Goal: Task Accomplishment & Management: Complete application form

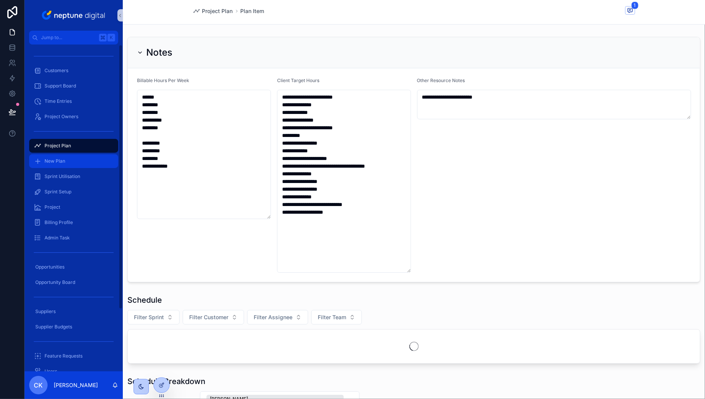
click at [48, 163] on span "New Plan" at bounding box center [54, 161] width 21 height 6
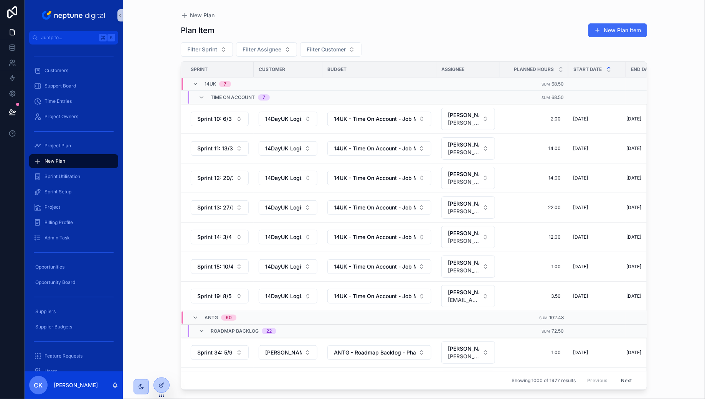
click at [632, 27] on button "New Plan Item" at bounding box center [617, 30] width 59 height 14
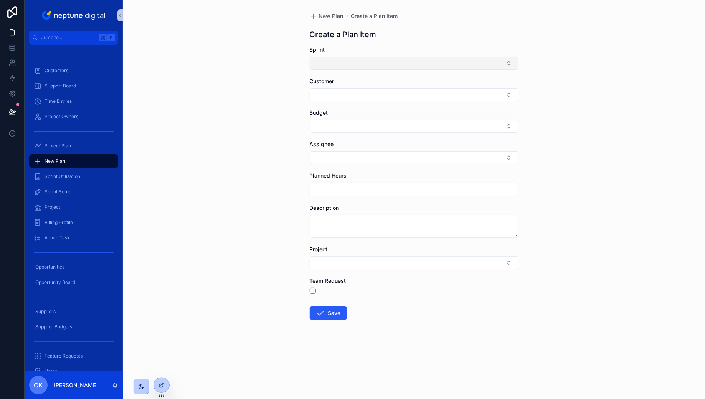
click at [394, 59] on button "Select Button" at bounding box center [414, 63] width 209 height 13
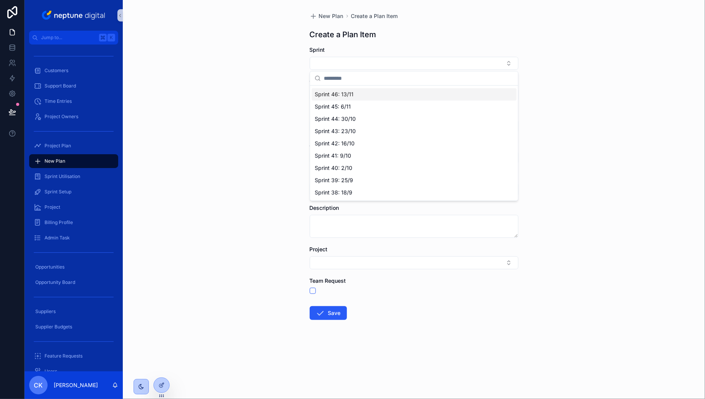
scroll to position [85, 0]
click at [364, 164] on div "Sprint 40: 2/10" at bounding box center [413, 168] width 205 height 12
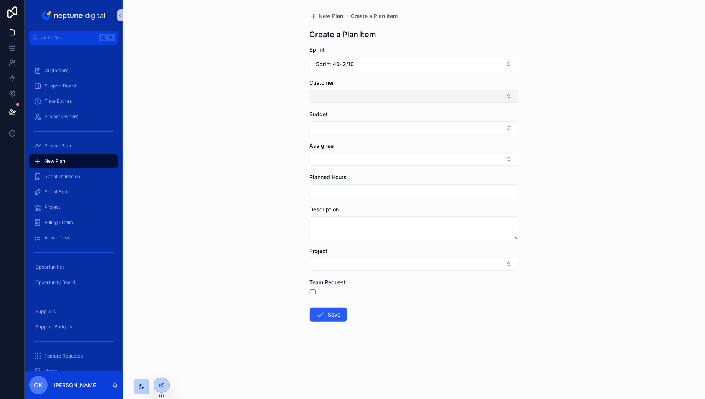
click at [340, 96] on button "Select Button" at bounding box center [414, 96] width 209 height 13
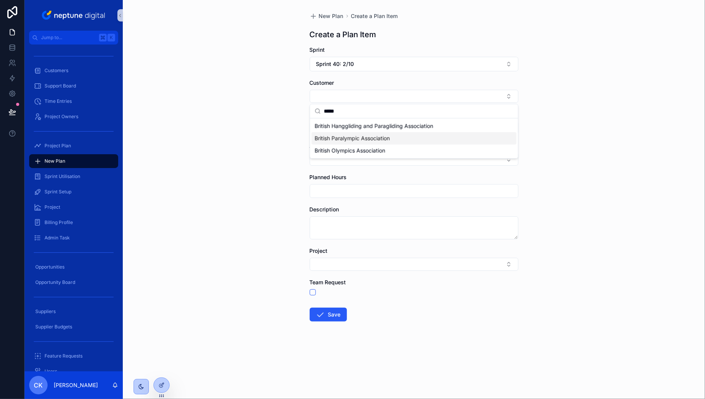
type input "*****"
click at [361, 137] on span "British Paralympic Association" at bounding box center [352, 139] width 75 height 8
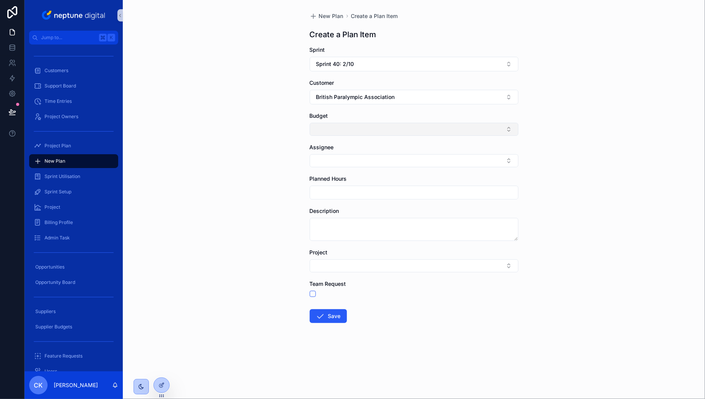
click at [353, 133] on button "Select Button" at bounding box center [414, 129] width 209 height 13
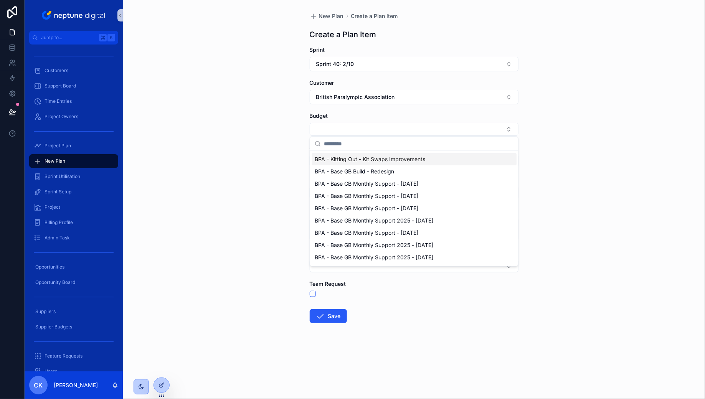
scroll to position [51, 0]
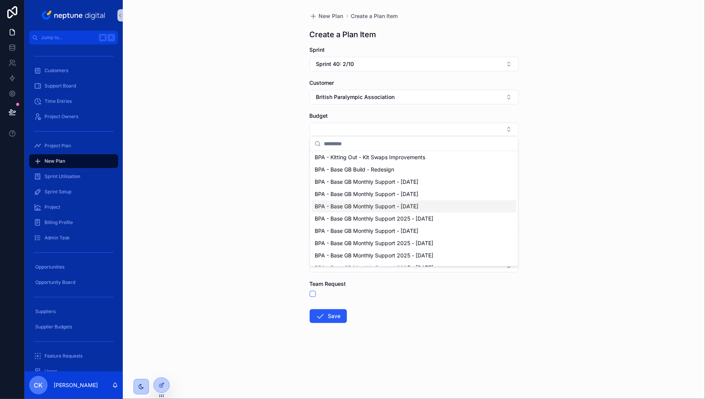
click at [383, 210] on span "BPA - Base GB Monthly Support - [DATE]" at bounding box center [367, 207] width 104 height 8
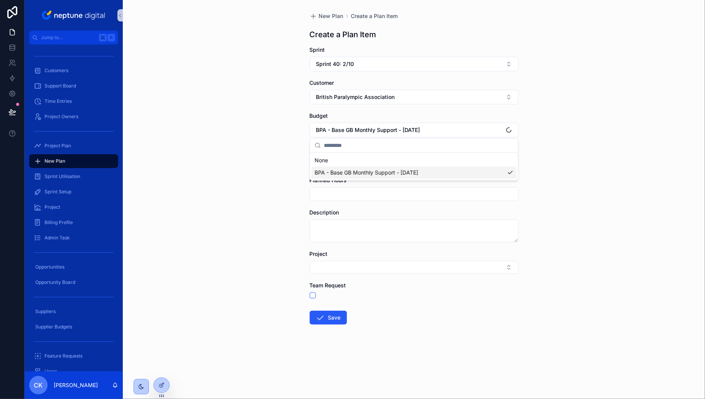
scroll to position [0, 0]
click at [340, 162] on button "Select Button" at bounding box center [414, 162] width 209 height 13
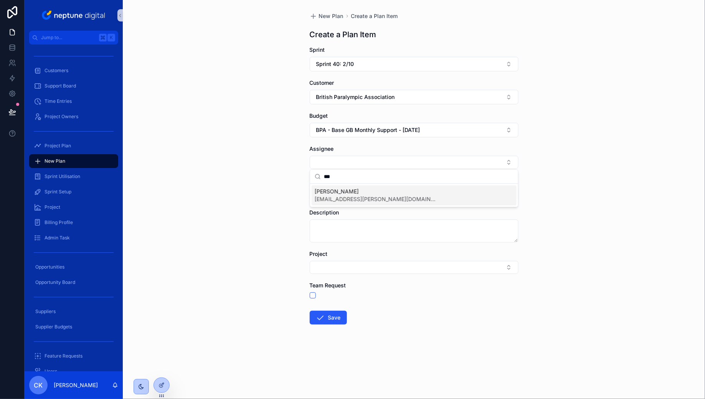
type input "***"
click at [342, 196] on span "[EMAIL_ADDRESS][PERSON_NAME][DOMAIN_NAME]" at bounding box center [376, 199] width 123 height 8
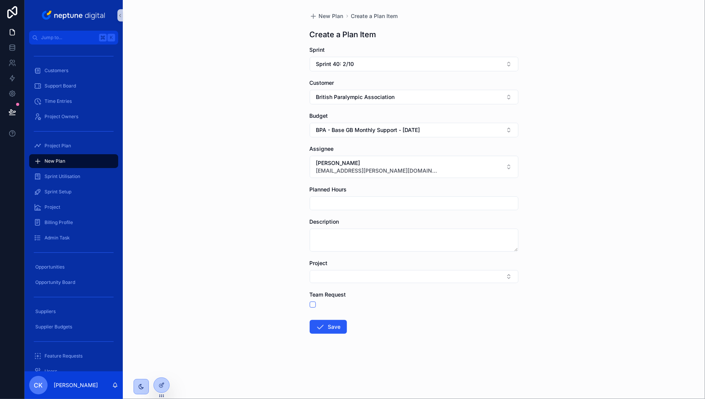
click at [342, 198] on input "scrollable content" at bounding box center [414, 203] width 208 height 11
type input "****"
click at [354, 276] on button "Select Button" at bounding box center [414, 276] width 209 height 13
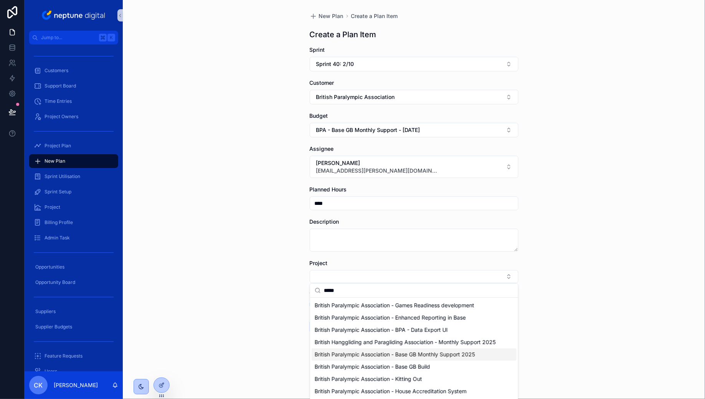
type input "*****"
click at [391, 352] on span "British Paralympic Association - Base GB Monthly Support 2025" at bounding box center [395, 355] width 160 height 8
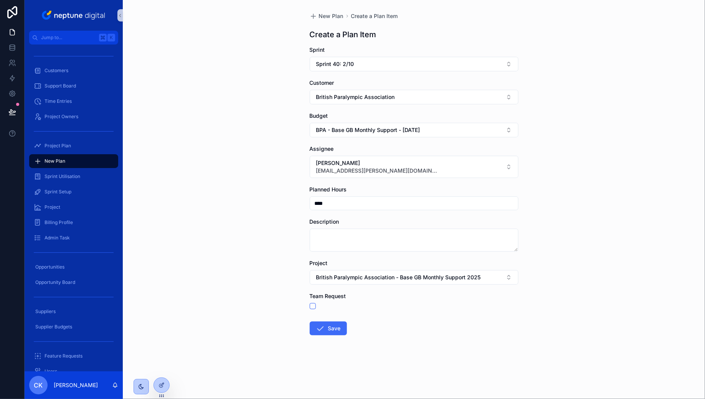
click at [340, 326] on button "Save" at bounding box center [328, 328] width 37 height 14
